Goal: Find specific page/section: Find specific page/section

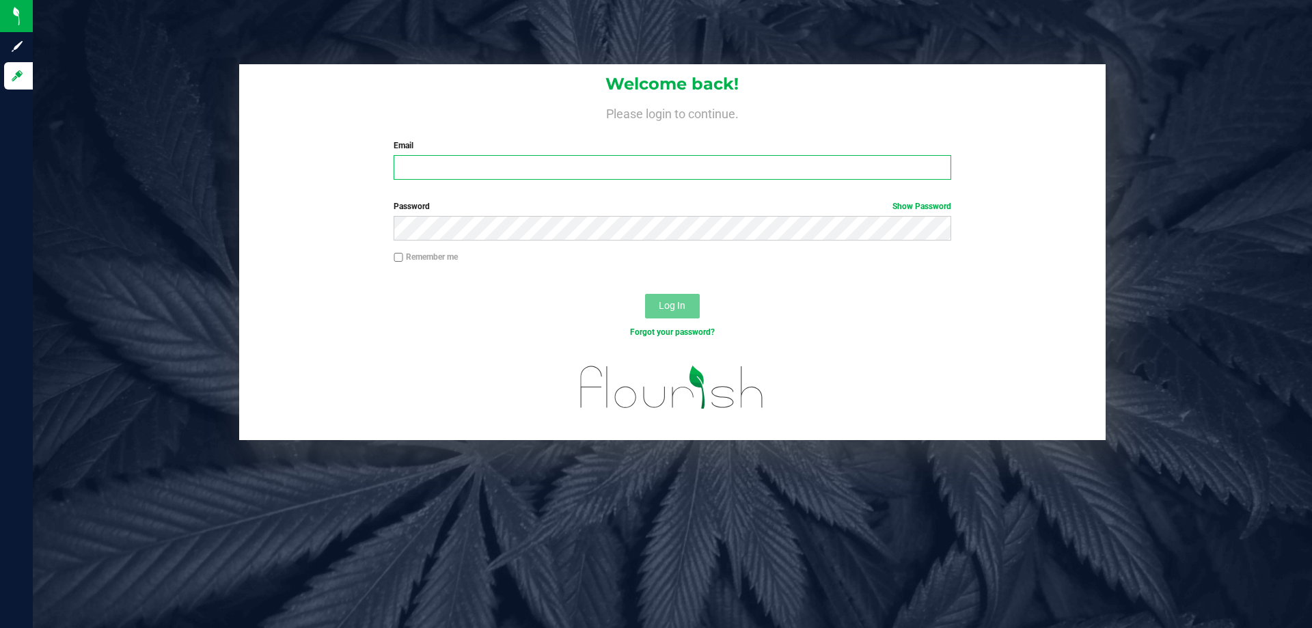
click at [428, 171] on input "Email" at bounding box center [672, 167] width 557 height 25
type input "WMORETTI@LIVEPARALLEL.COM"
click at [655, 303] on button "Log In" at bounding box center [672, 306] width 55 height 25
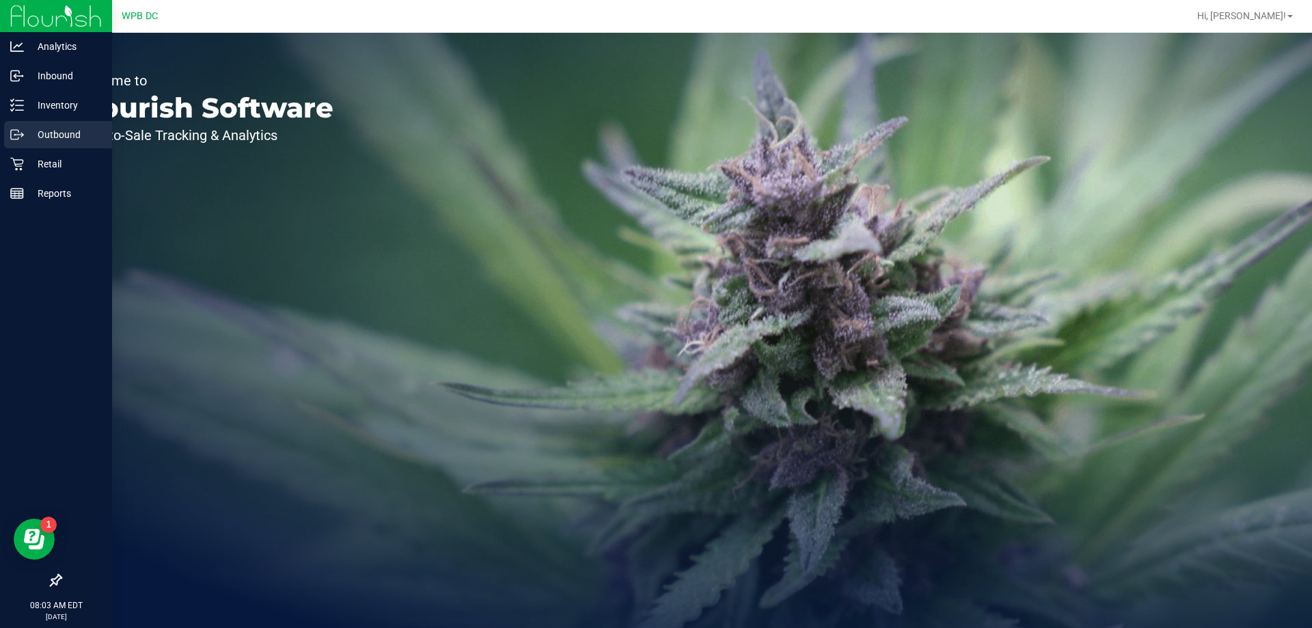
click at [61, 131] on p "Outbound" at bounding box center [65, 134] width 82 height 16
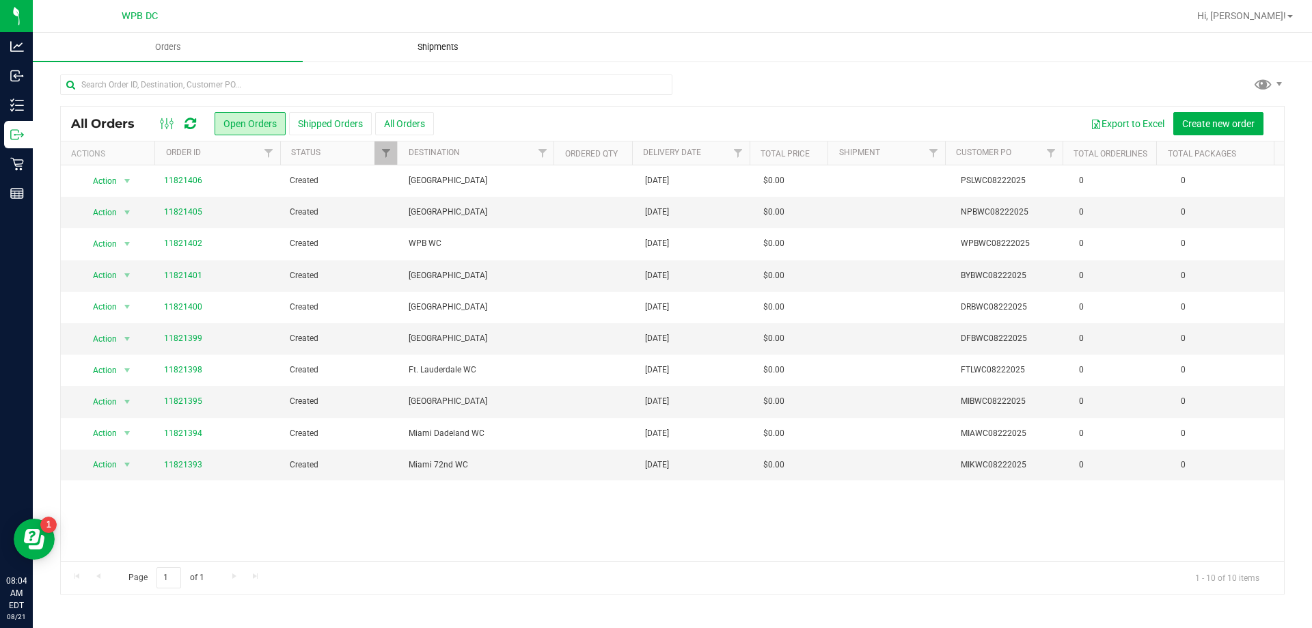
click at [459, 45] on span "Shipments" at bounding box center [438, 47] width 78 height 12
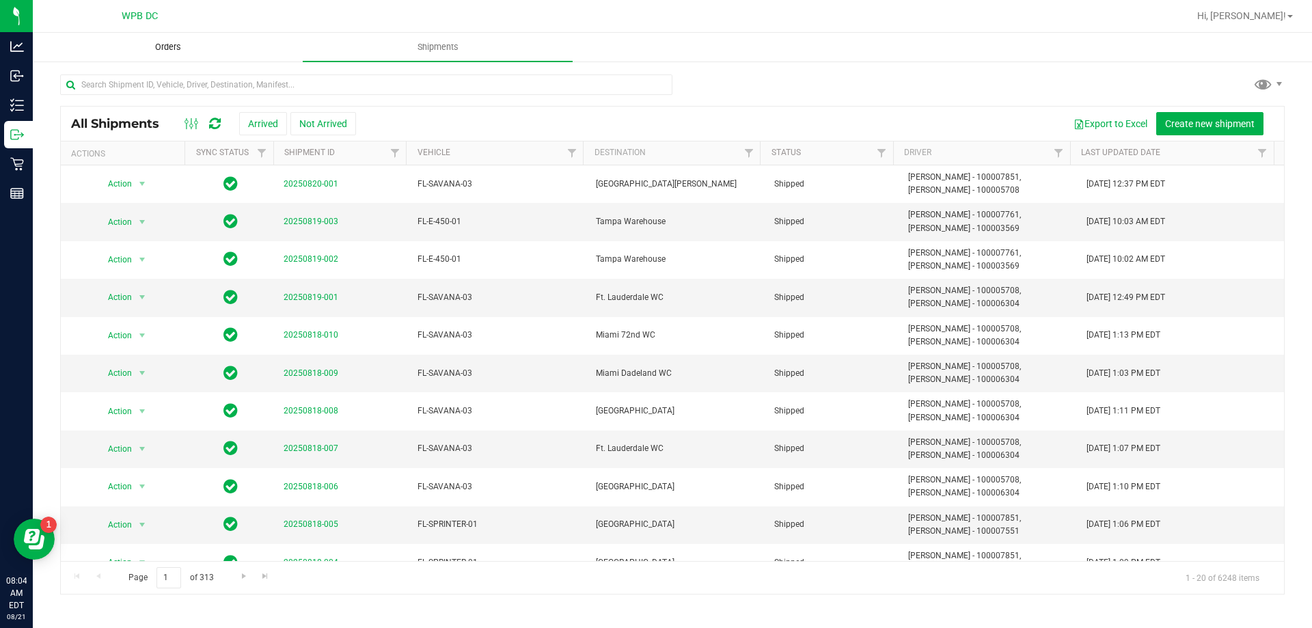
click at [157, 46] on span "Orders" at bounding box center [168, 47] width 63 height 12
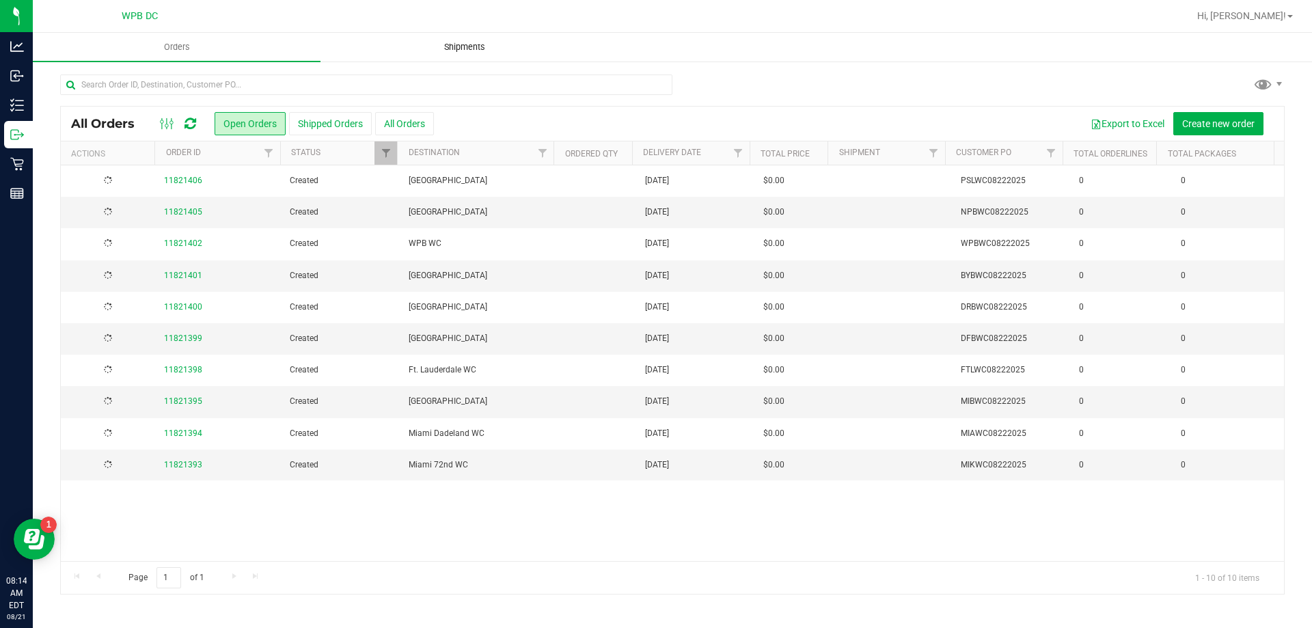
click at [450, 46] on span "Shipments" at bounding box center [465, 47] width 78 height 12
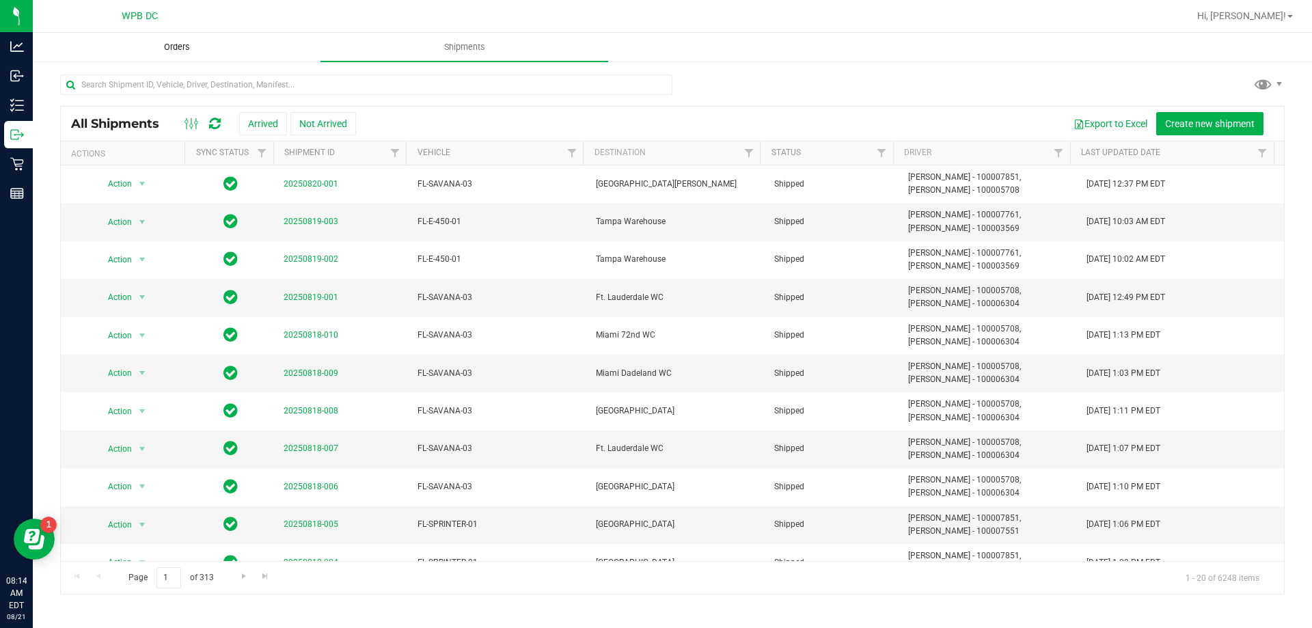
click at [168, 38] on uib-tab-heading "Orders" at bounding box center [176, 46] width 286 height 27
